Goal: Task Accomplishment & Management: Use online tool/utility

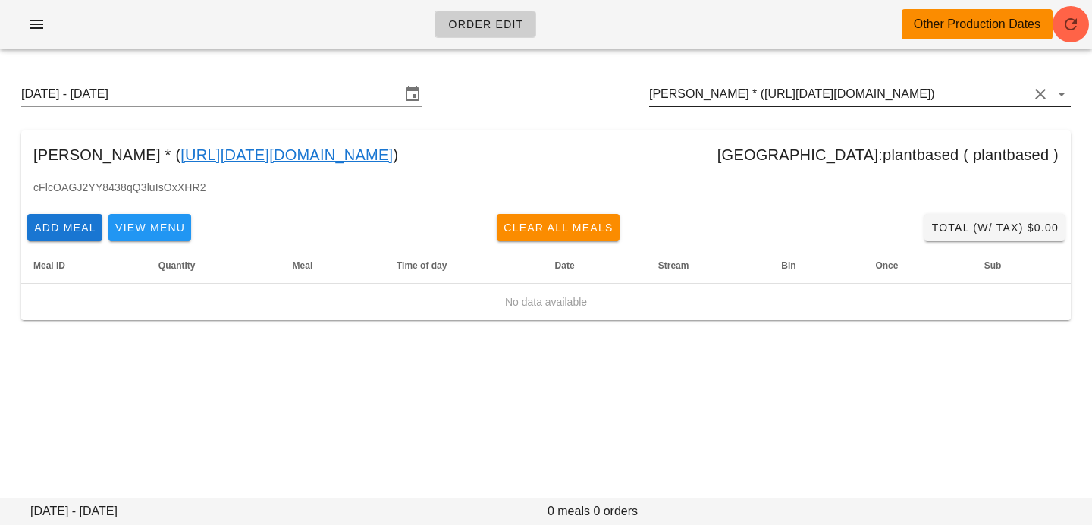
click at [1029, 96] on div at bounding box center [1039, 94] width 21 height 18
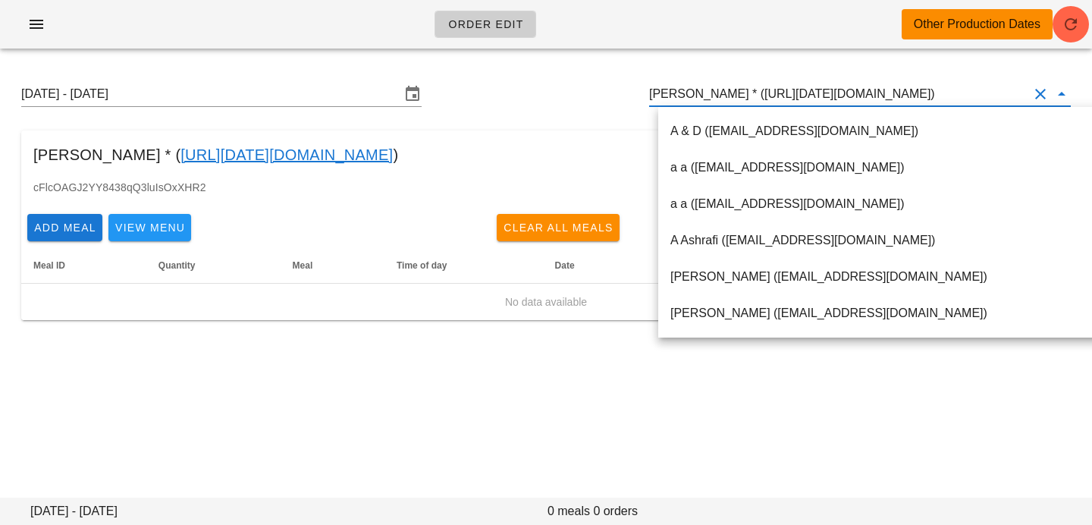
paste input "[EMAIL_ADDRESS][DOMAIN_NAME]"
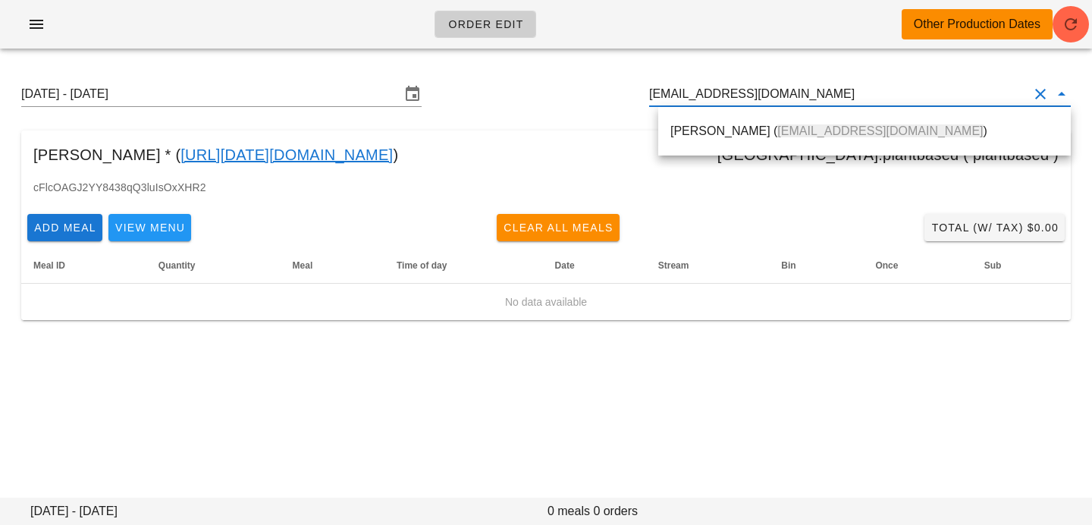
drag, startPoint x: 869, startPoint y: 133, endPoint x: 600, endPoint y: 446, distance: 413.1
click at [869, 133] on div "[PERSON_NAME] ( [EMAIL_ADDRESS][DOMAIN_NAME] )" at bounding box center [865, 131] width 388 height 14
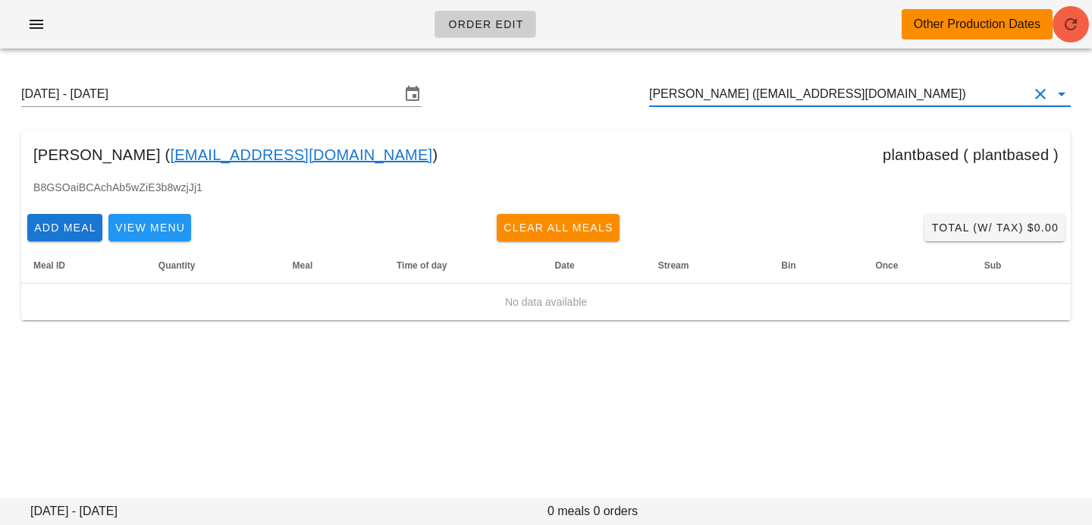
type input "[PERSON_NAME] ([EMAIL_ADDRESS][DOMAIN_NAME])"
click at [1066, 24] on icon "button" at bounding box center [1071, 24] width 18 height 18
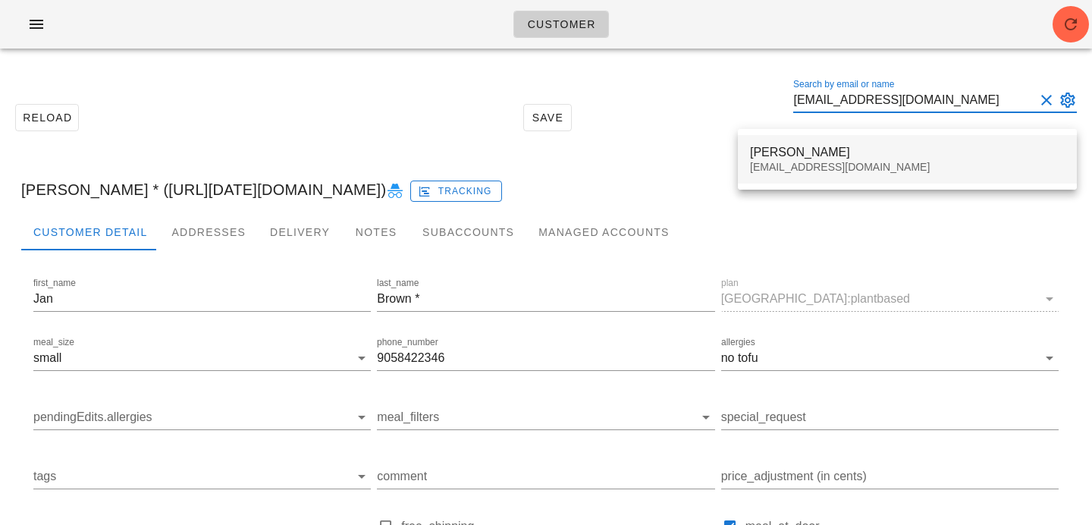
type input "[EMAIL_ADDRESS][DOMAIN_NAME]"
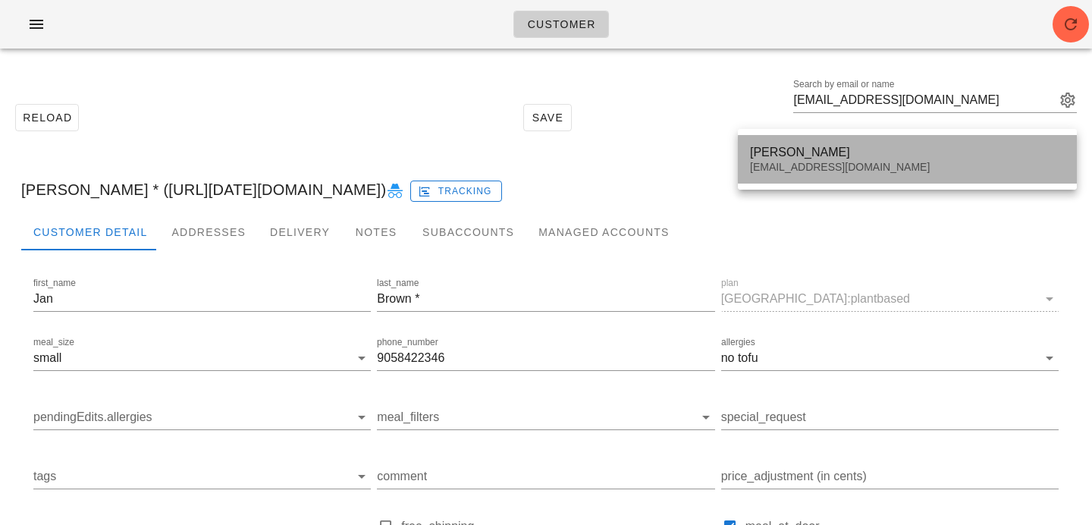
click at [834, 149] on div "jennifer kirby" at bounding box center [907, 152] width 315 height 14
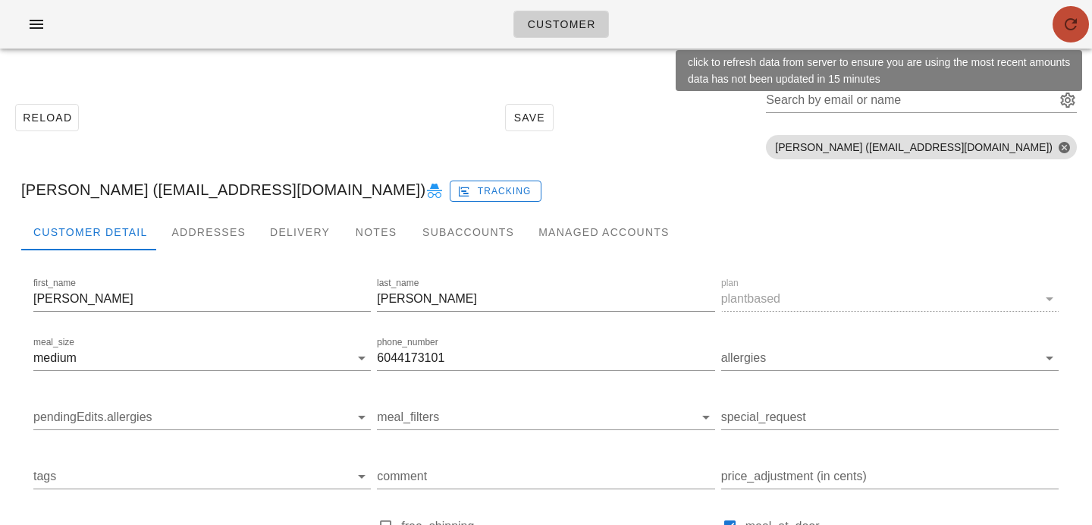
click at [1073, 24] on icon "button" at bounding box center [1071, 24] width 18 height 18
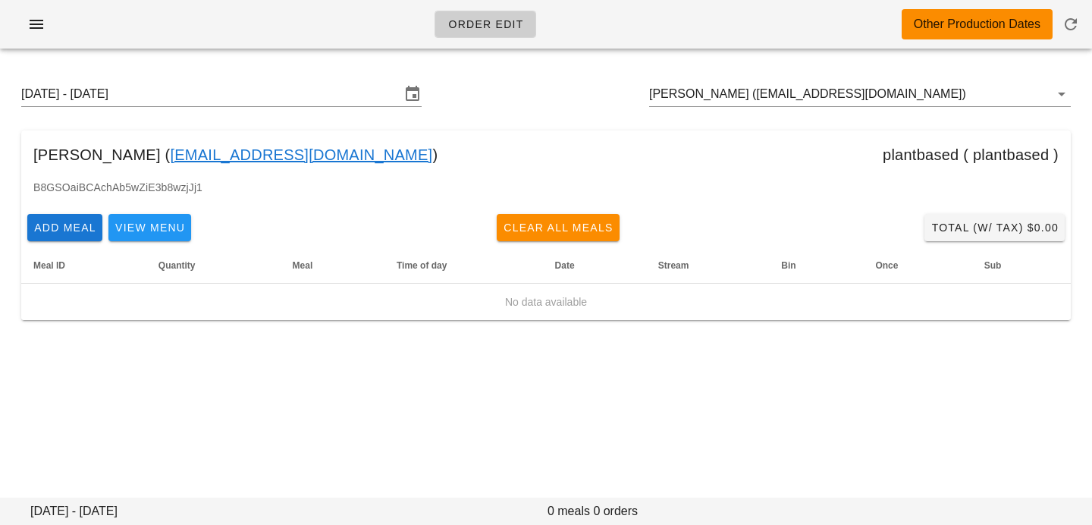
click at [221, 107] on div "Sunday August 31 - Saturday September 6 jennifer kirby (jmktar@yahoo.co.uk)" at bounding box center [546, 94] width 1074 height 49
click at [231, 100] on input "[DATE] - [DATE]" at bounding box center [210, 94] width 379 height 24
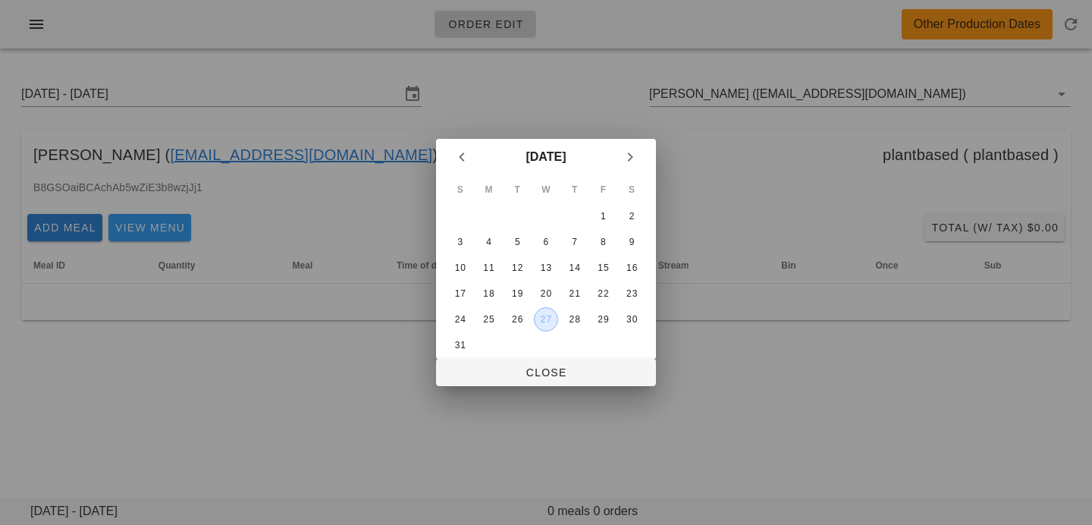
click at [554, 324] on div "27" at bounding box center [546, 319] width 23 height 11
click at [550, 372] on span "Close" at bounding box center [546, 372] width 196 height 12
type input "Sunday August 24 - Saturday August 30"
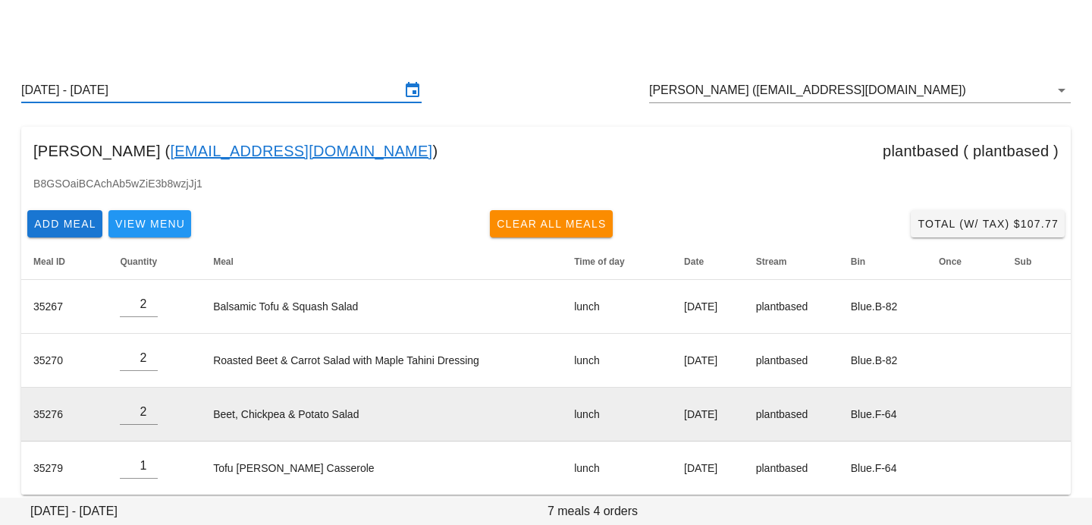
scroll to position [2, 0]
